Goal: Navigation & Orientation: Find specific page/section

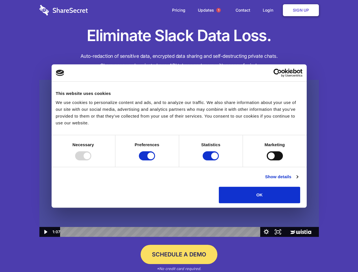
click at [179, 136] on img at bounding box center [179, 158] width 280 height 157
click at [91, 161] on div at bounding box center [83, 155] width 16 height 9
click at [155, 161] on input "Preferences" at bounding box center [147, 155] width 16 height 9
checkbox input "false"
click at [212, 161] on input "Statistics" at bounding box center [211, 155] width 16 height 9
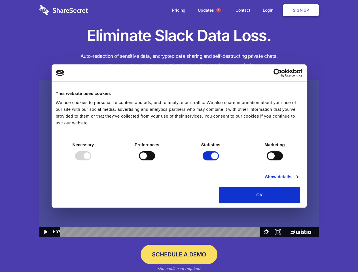
checkbox input "false"
click at [267, 161] on input "Marketing" at bounding box center [275, 155] width 16 height 9
checkbox input "true"
click at [298, 180] on link "Show details" at bounding box center [281, 177] width 33 height 7
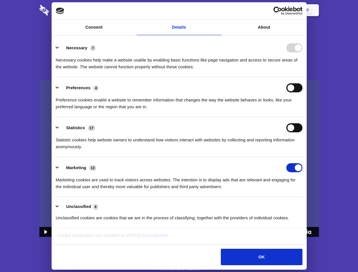
click at [303, 110] on div "Preference cookies enable a website to remember information that changes the wa…" at bounding box center [179, 101] width 247 height 18
click at [218, 10] on span "1" at bounding box center [218, 10] width 5 height 5
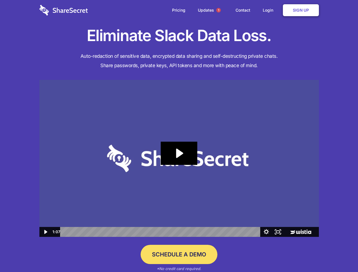
click at [179, 159] on icon "Play Video: Sharesecret Slack Extension" at bounding box center [179, 153] width 36 height 23
